Goal: Task Accomplishment & Management: Complete application form

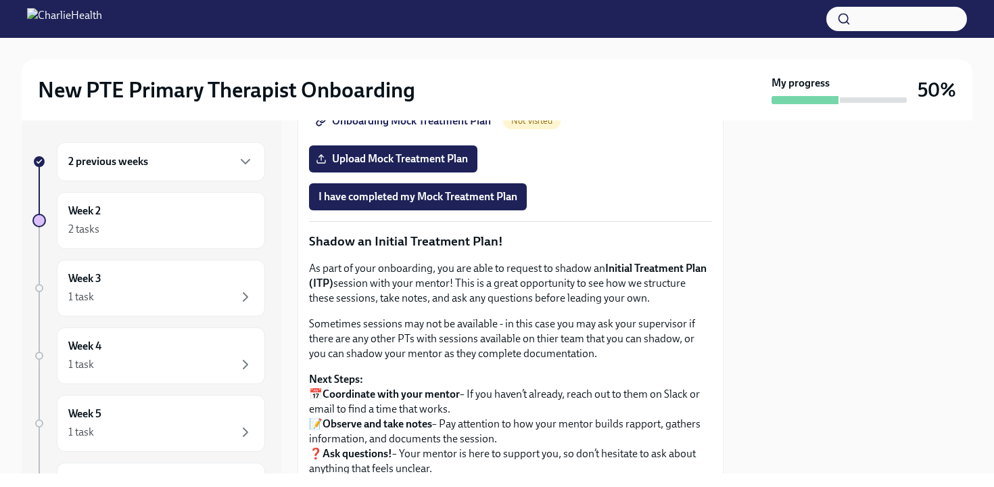
scroll to position [1182, 0]
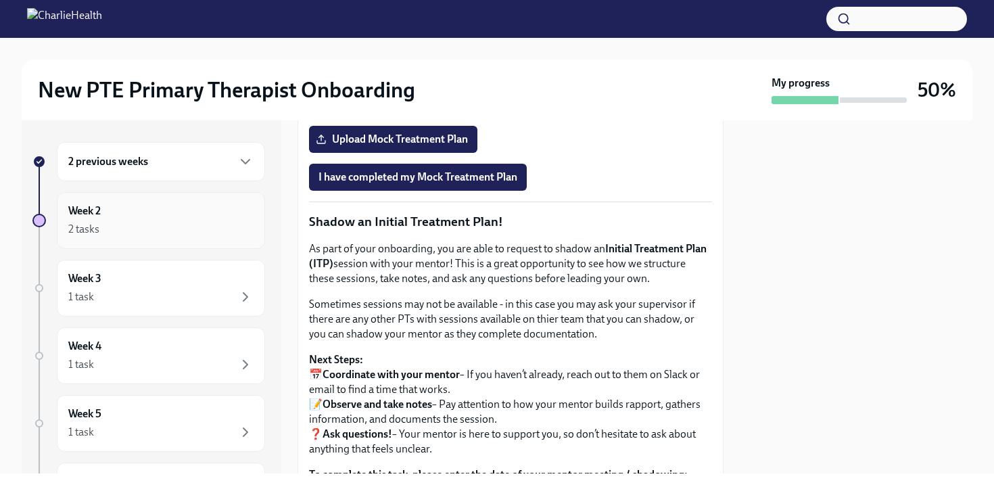
click at [126, 241] on div "Week 2 2 tasks" at bounding box center [161, 220] width 208 height 57
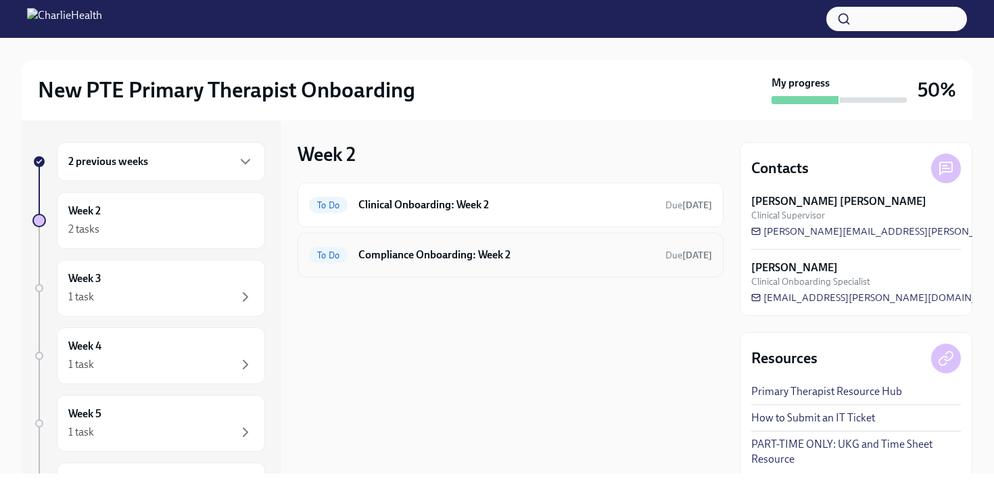
click at [493, 260] on h6 "Compliance Onboarding: Week 2" at bounding box center [506, 254] width 296 height 15
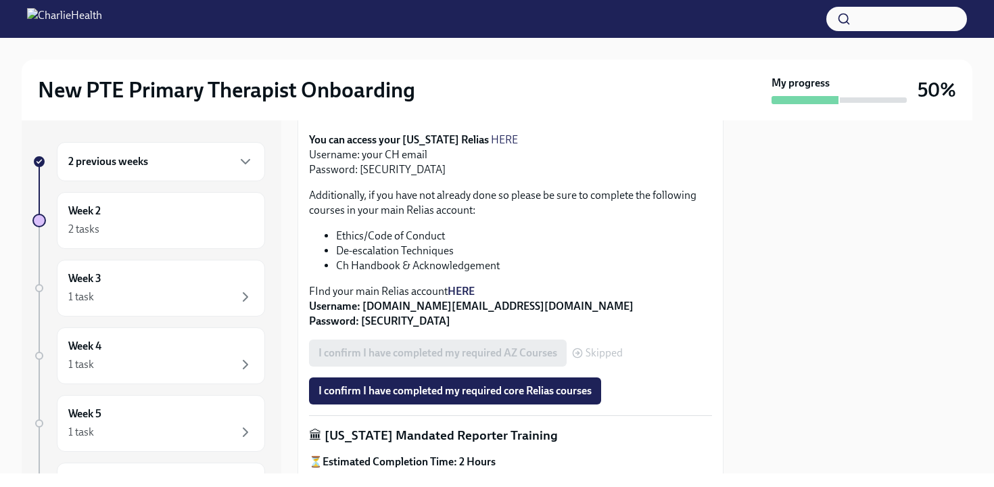
scroll to position [508, 0]
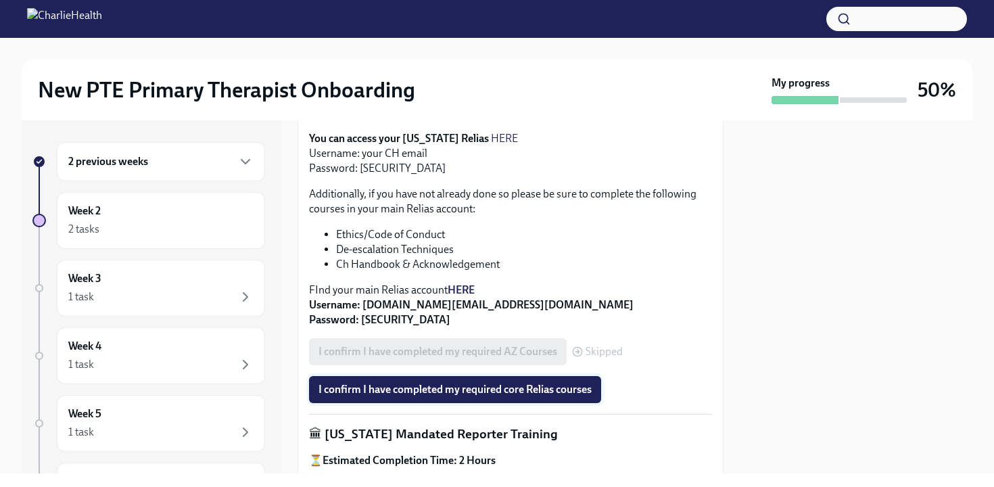
click at [481, 382] on button "I confirm I have completed my required core Relias courses" at bounding box center [455, 389] width 292 height 27
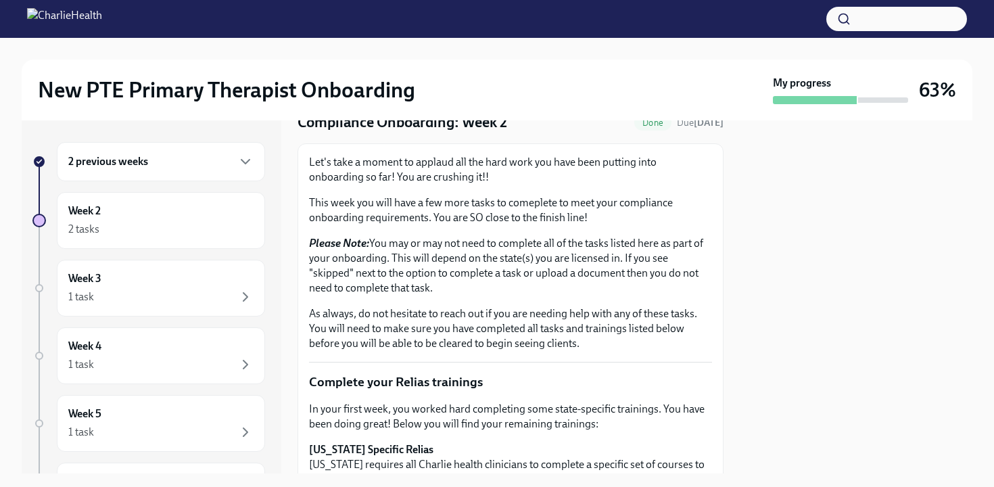
scroll to position [0, 0]
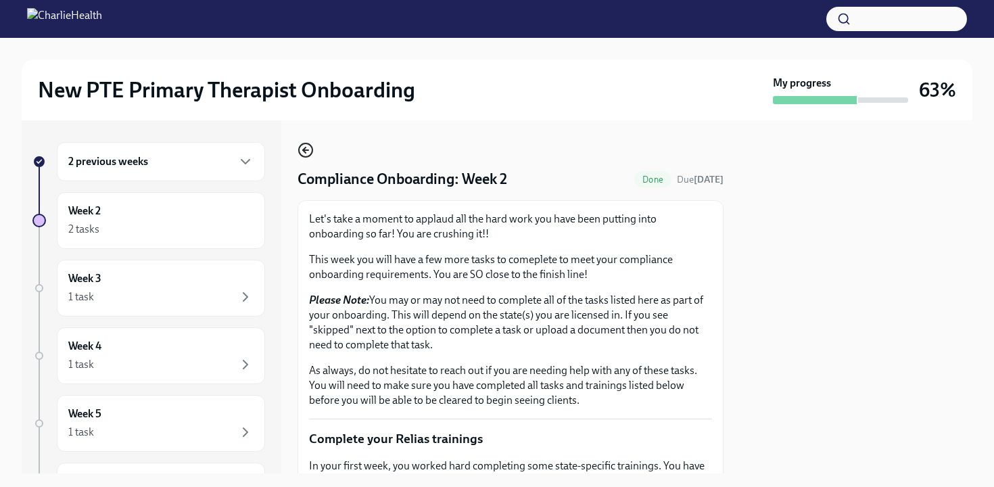
click at [303, 151] on icon "button" at bounding box center [304, 149] width 3 height 5
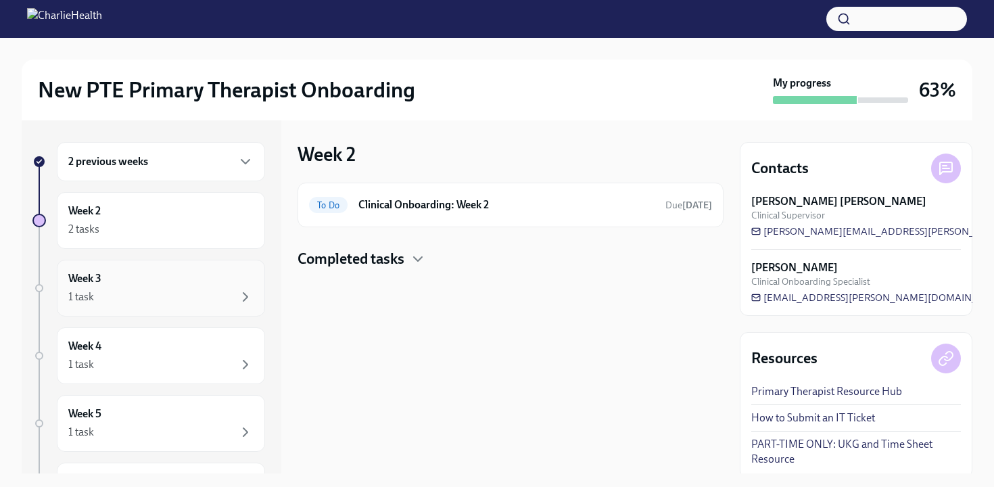
click at [173, 299] on div "1 task" at bounding box center [160, 297] width 185 height 16
click at [486, 214] on div "Upcoming Provide an FBI Clearance Letter for [US_STATE] Due [DATE]" at bounding box center [510, 205] width 403 height 22
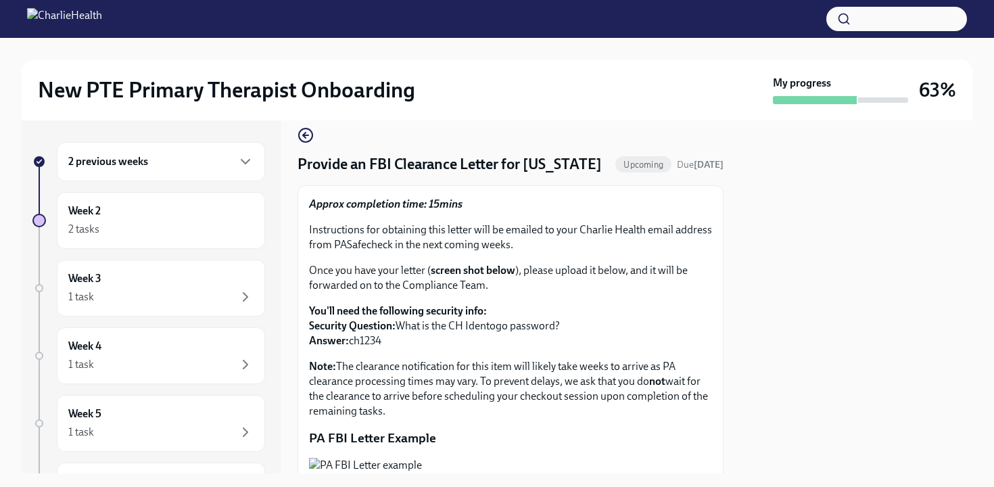
scroll to position [14, 0]
click at [304, 140] on icon "button" at bounding box center [305, 136] width 16 height 16
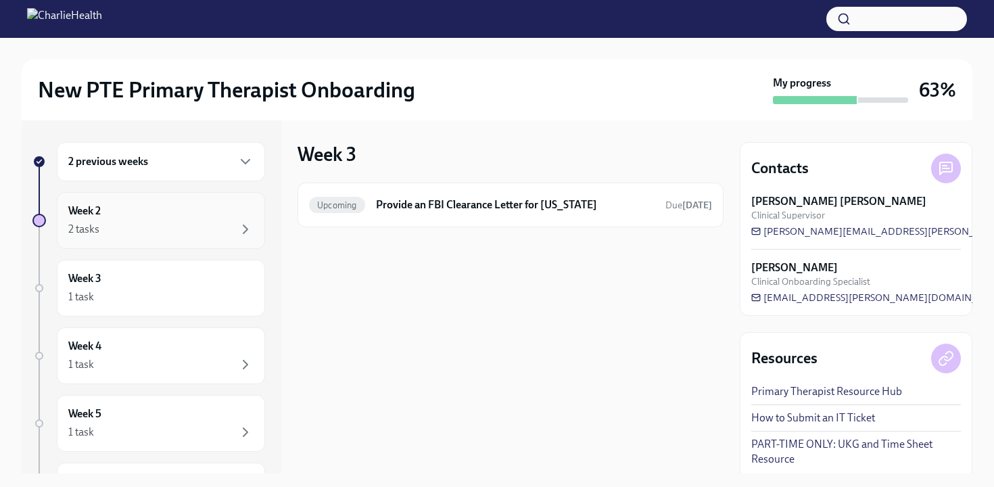
click at [209, 238] on div "Week 2 2 tasks" at bounding box center [161, 220] width 208 height 57
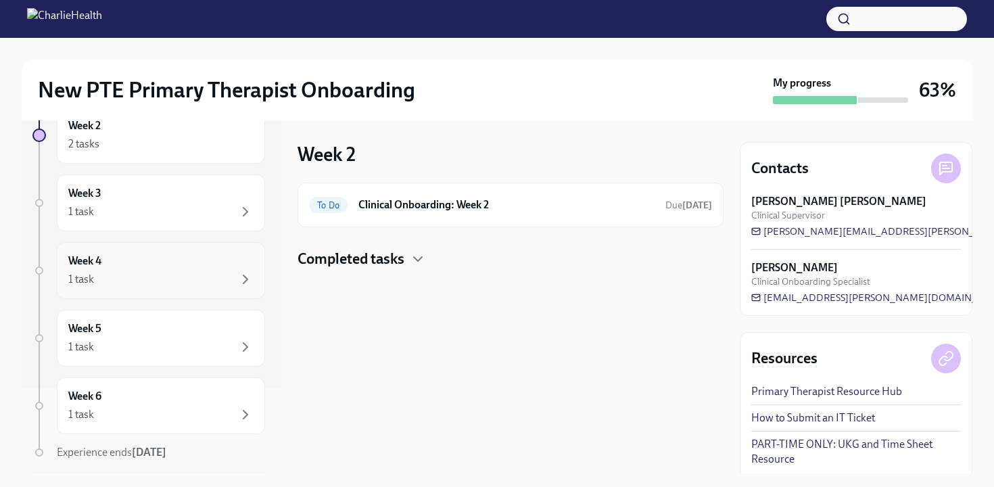
scroll to position [93, 0]
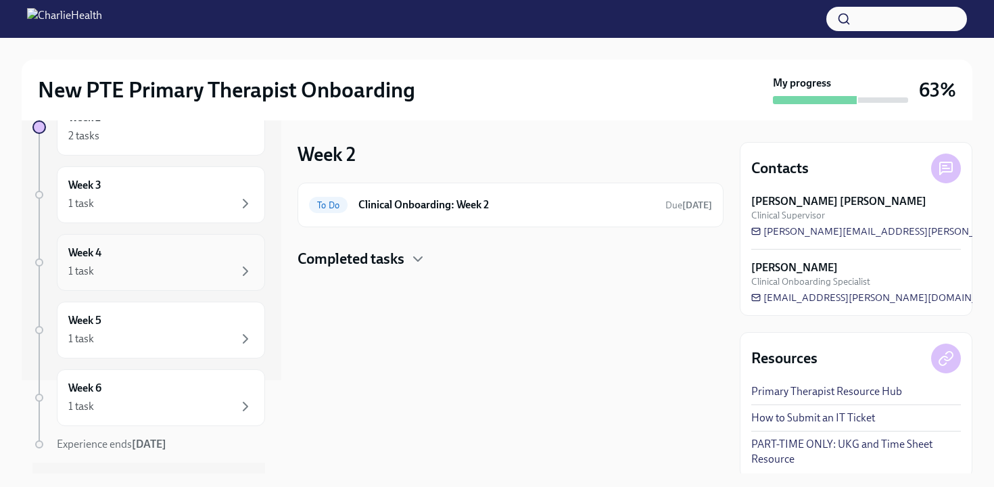
click at [145, 333] on div "1 task" at bounding box center [160, 339] width 185 height 16
click at [491, 218] on div "Upcoming Provide an FBI Clearance Letter for [US_STATE] Due [DATE]" at bounding box center [510, 204] width 426 height 45
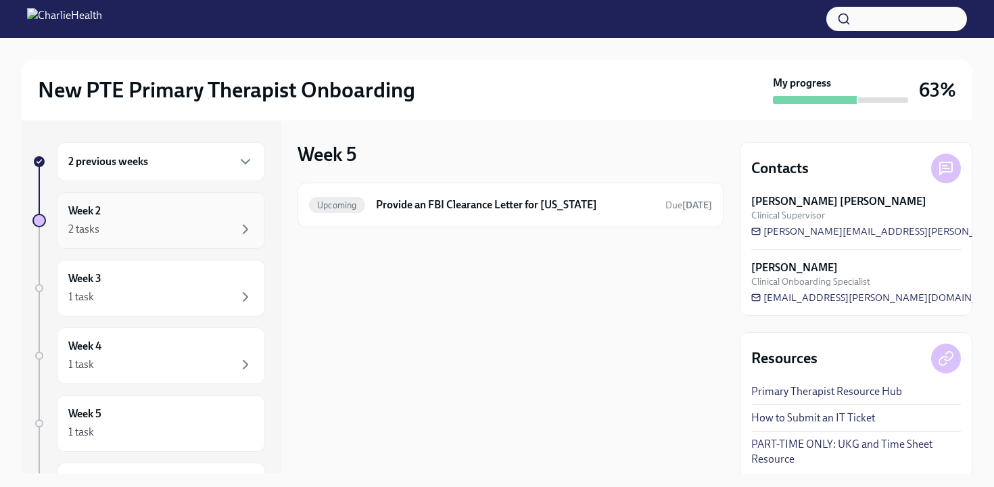
click at [191, 218] on div "Week 2 2 tasks" at bounding box center [160, 220] width 185 height 34
click at [454, 195] on div "To Do Clinical Onboarding: Week 2 Due [DATE]" at bounding box center [510, 205] width 403 height 22
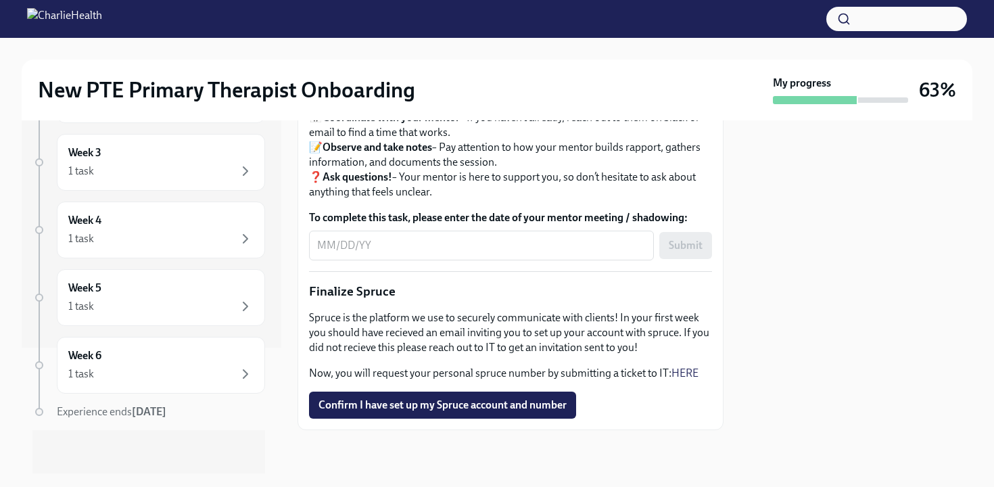
scroll to position [1618, 0]
click at [683, 374] on link "HERE" at bounding box center [684, 372] width 27 height 13
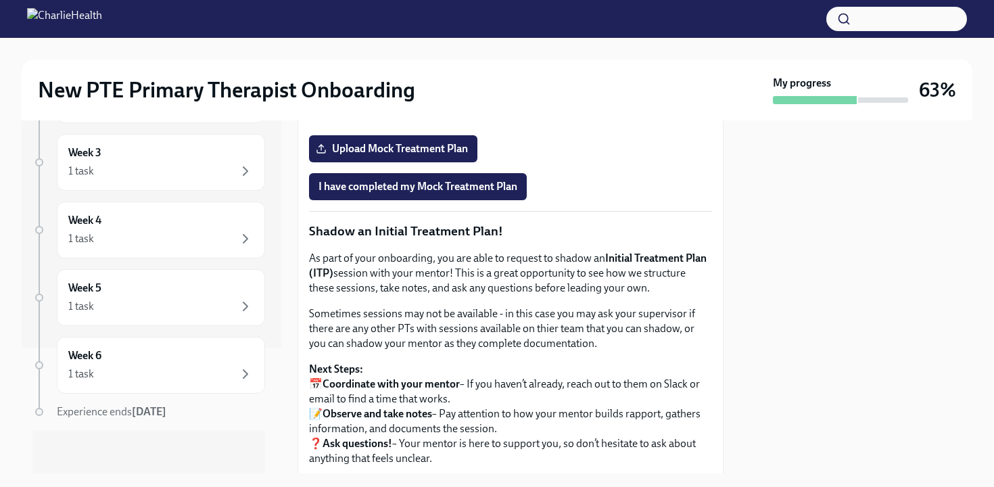
scroll to position [1175, 0]
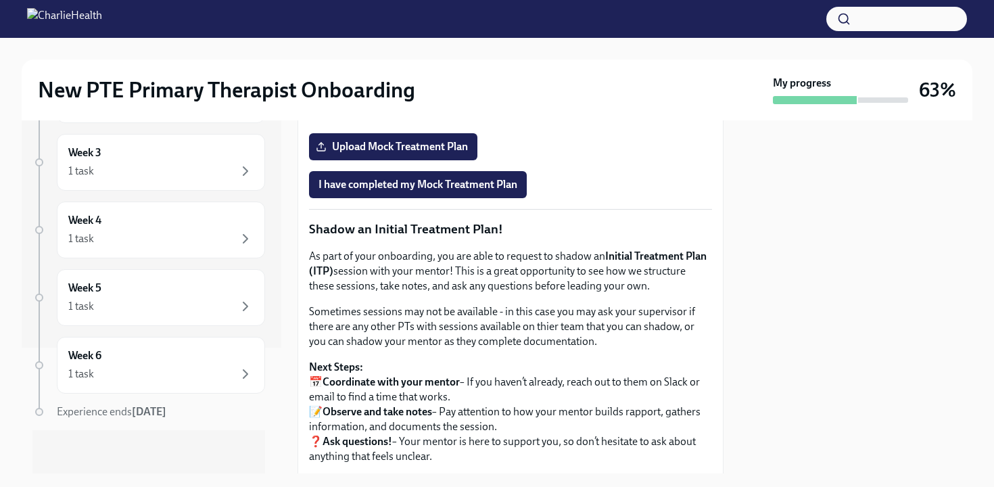
click at [444, 116] on span "Onboarding Mock Treatment Plan" at bounding box center [404, 109] width 172 height 14
